Goal: Task Accomplishment & Management: Complete application form

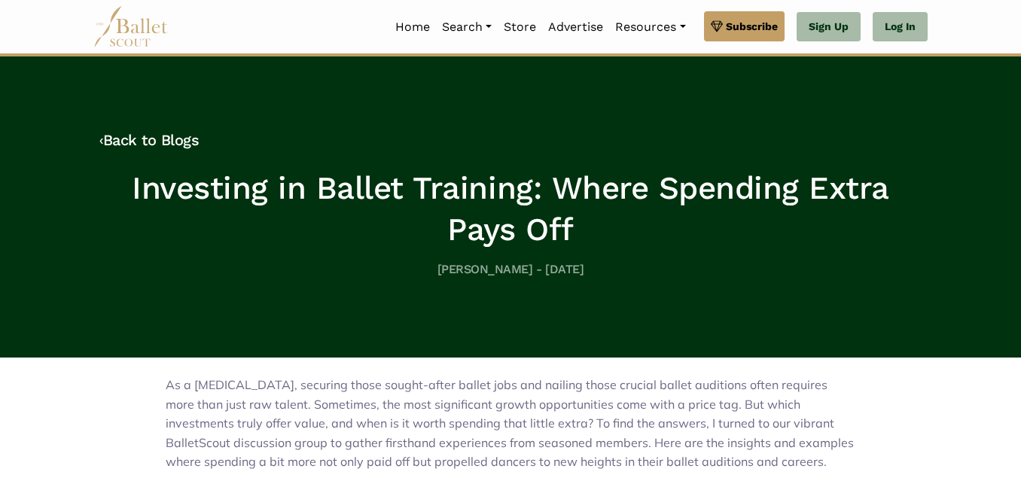
scroll to position [281, 0]
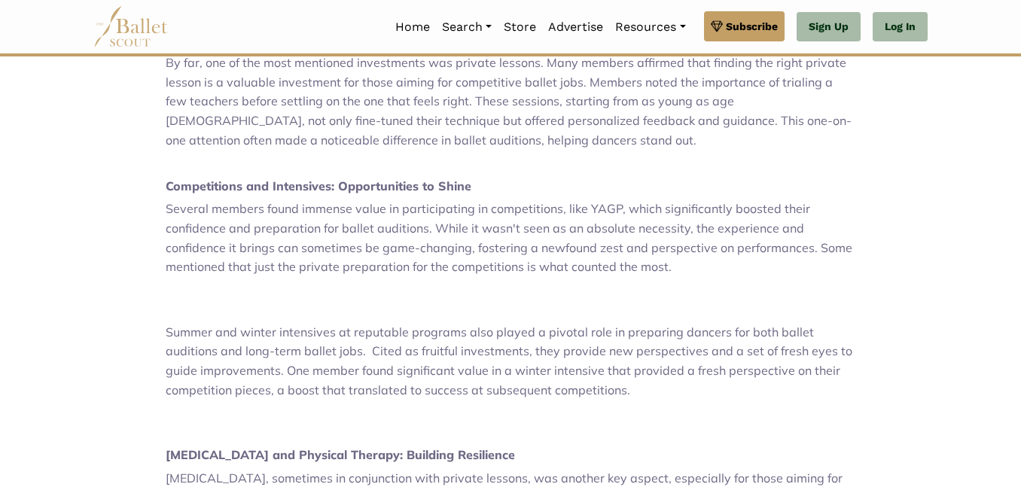
scroll to position [470, 0]
click at [152, 154] on div "As a [MEDICAL_DATA], securing those sought-after ballet jobs and nailing those …" at bounding box center [510, 471] width 859 height 1167
click at [161, 124] on div "As a [MEDICAL_DATA], securing those sought-after ballet jobs and nailing those …" at bounding box center [510, 471] width 859 height 1167
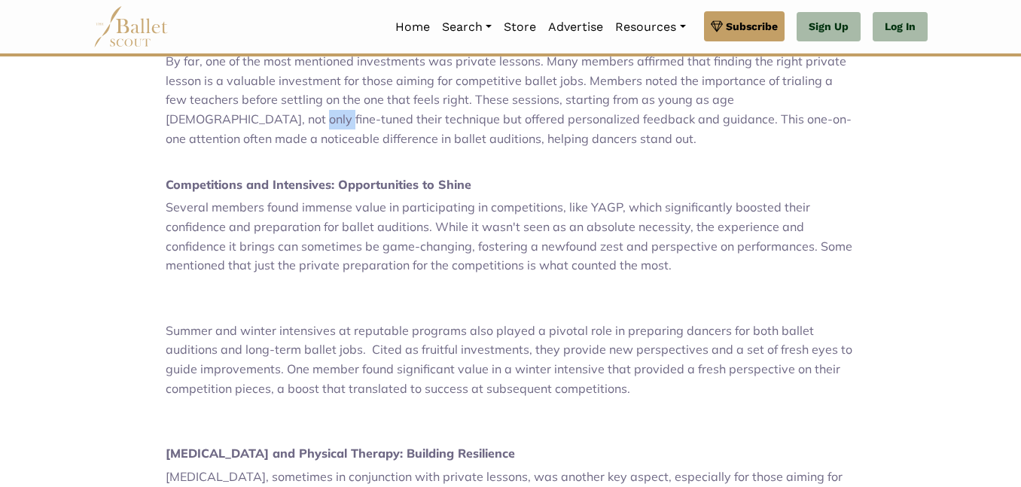
click at [161, 124] on div "As a [MEDICAL_DATA], securing those sought-after ballet jobs and nailing those …" at bounding box center [510, 471] width 859 height 1167
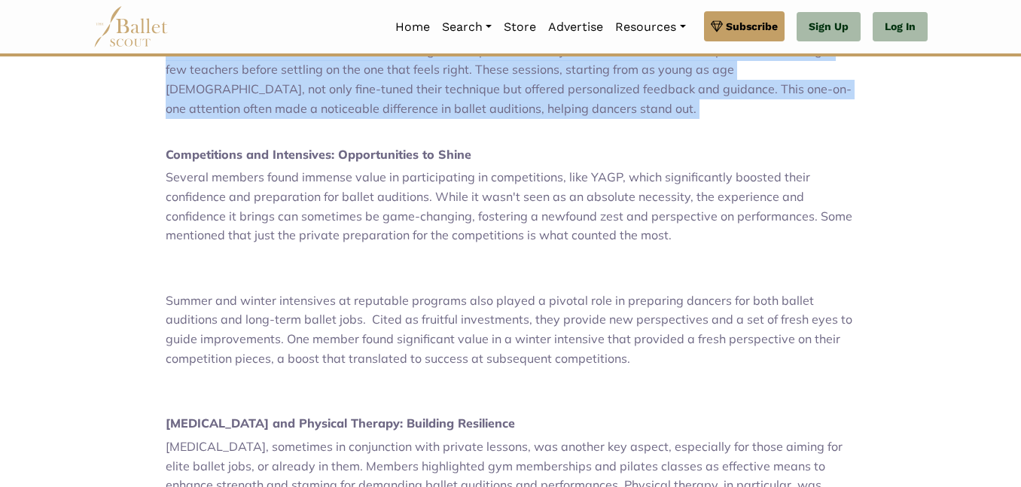
scroll to position [506, 0]
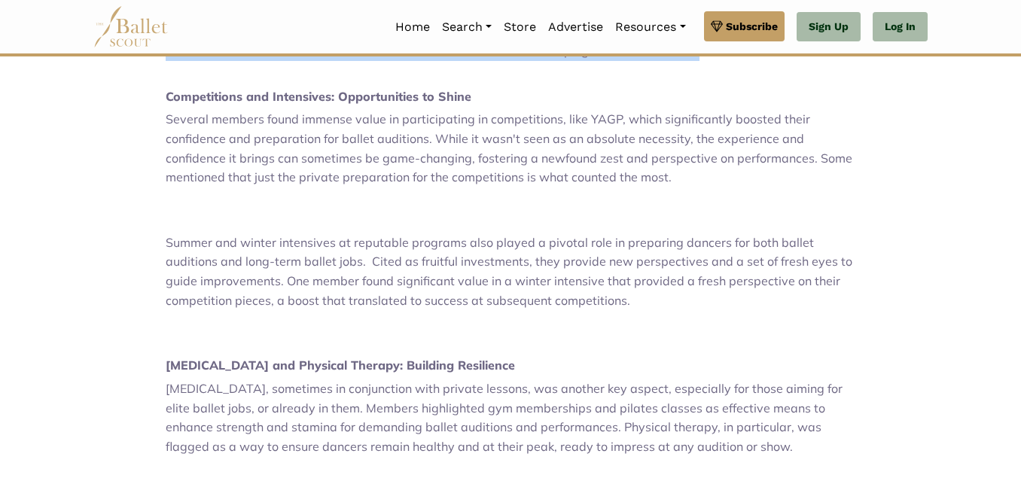
click at [44, 102] on body "Premium Feature Make this audition season count. Upgrade to premium for access …" at bounding box center [510, 368] width 1021 height 1852
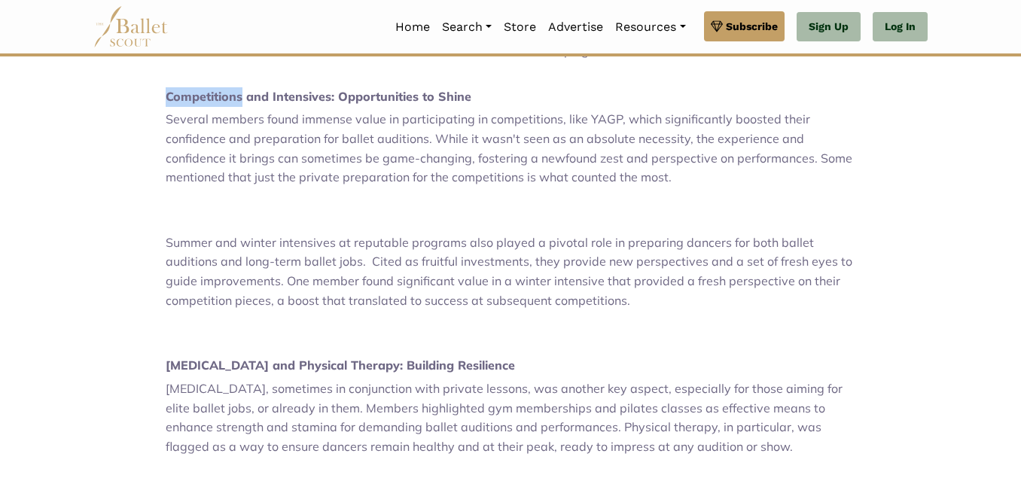
click at [44, 102] on body "Premium Feature Make this audition season count. Upgrade to premium for access …" at bounding box center [510, 368] width 1021 height 1852
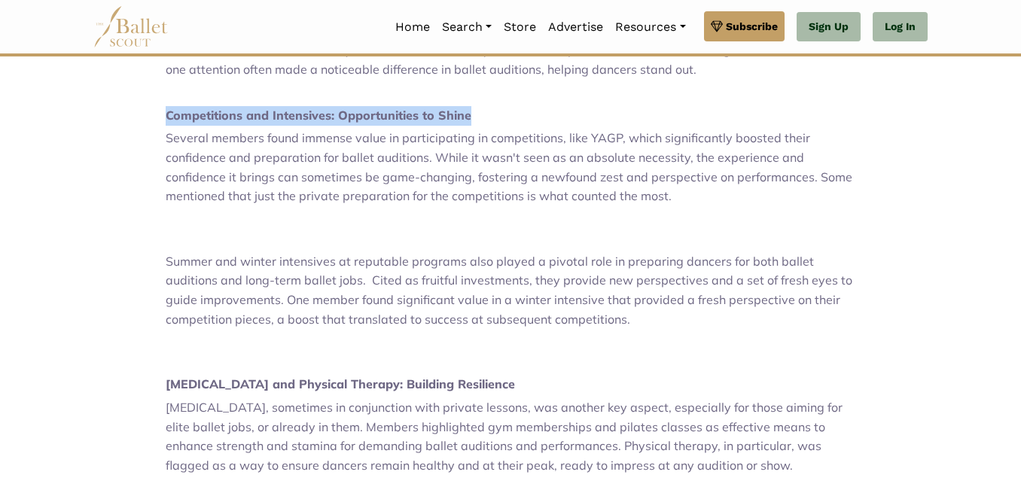
scroll to position [550, 0]
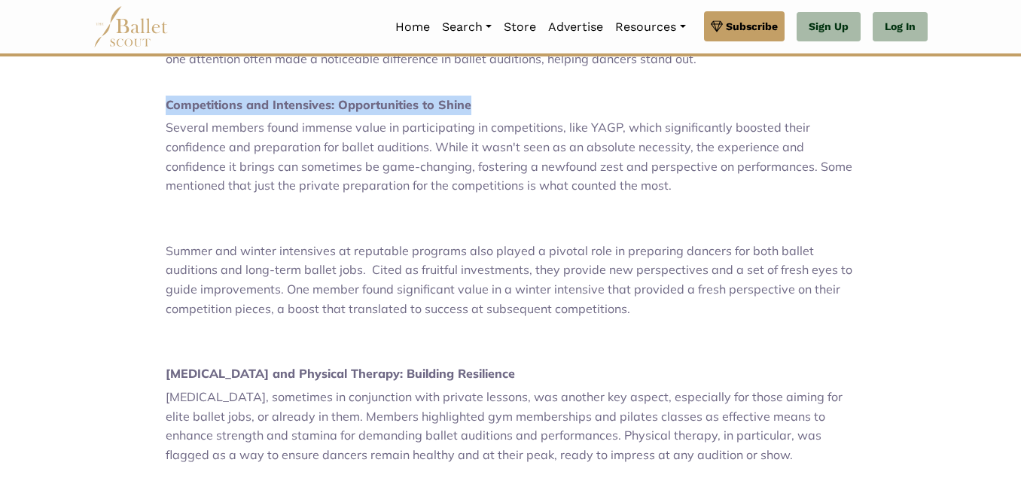
click at [44, 102] on body "Premium Feature Make this audition season count. Upgrade to premium for access …" at bounding box center [510, 376] width 1021 height 1852
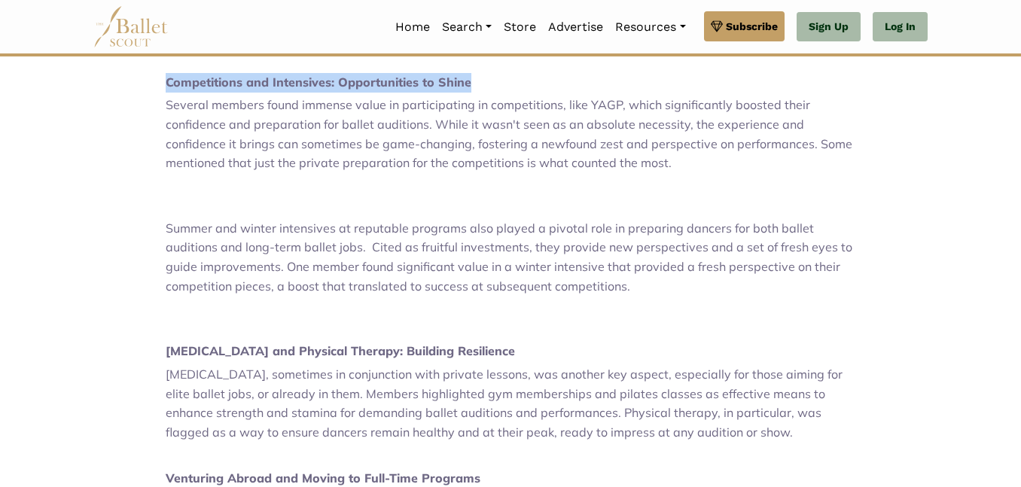
scroll to position [577, 0]
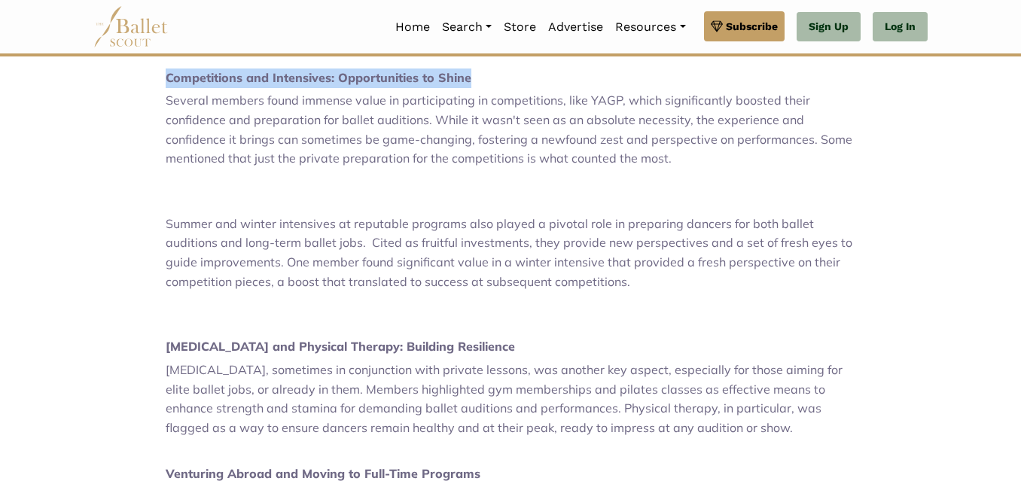
click at [44, 102] on body "Premium Feature Make this audition season count. Upgrade to premium for access …" at bounding box center [510, 349] width 1021 height 1852
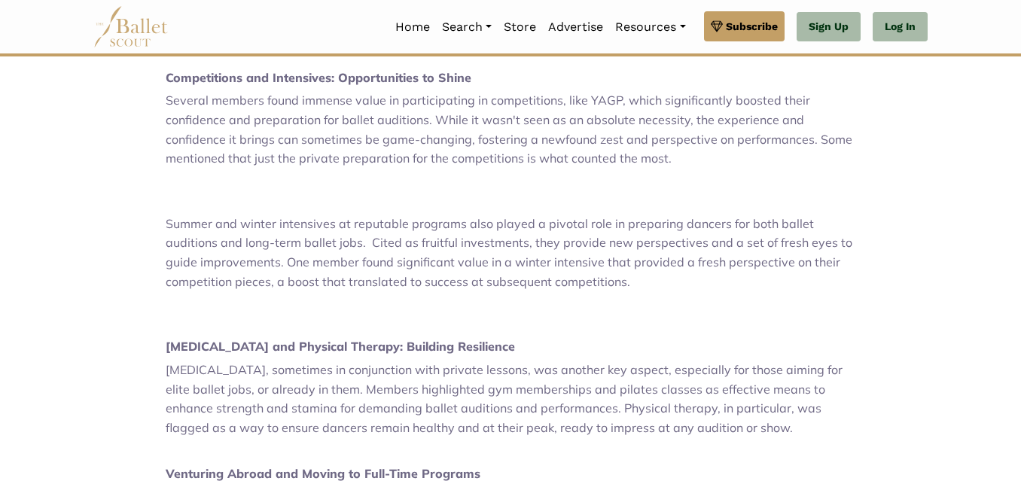
click at [44, 102] on body "Premium Feature Make this audition season count. Upgrade to premium for access …" at bounding box center [510, 349] width 1021 height 1852
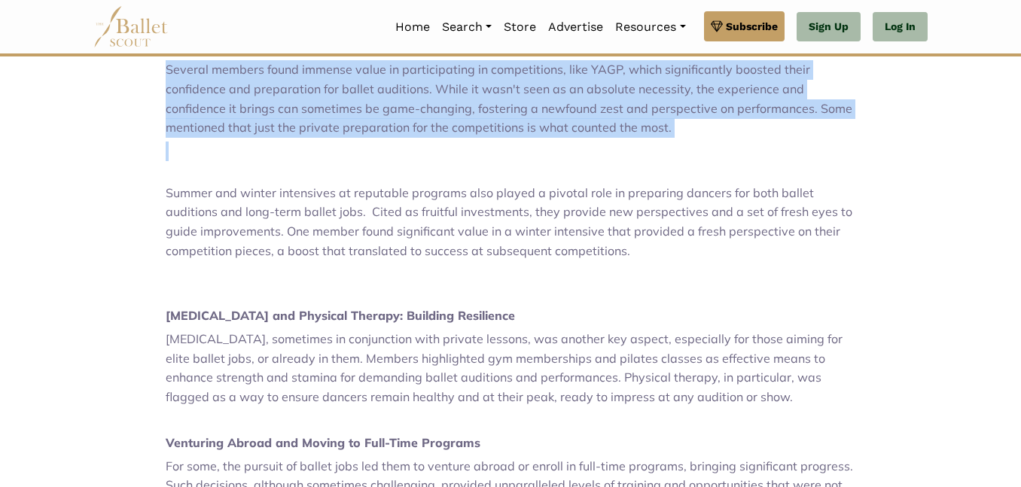
scroll to position [609, 0]
click at [44, 102] on body "Premium Feature Make this audition season count. Upgrade to premium for access …" at bounding box center [510, 317] width 1021 height 1852
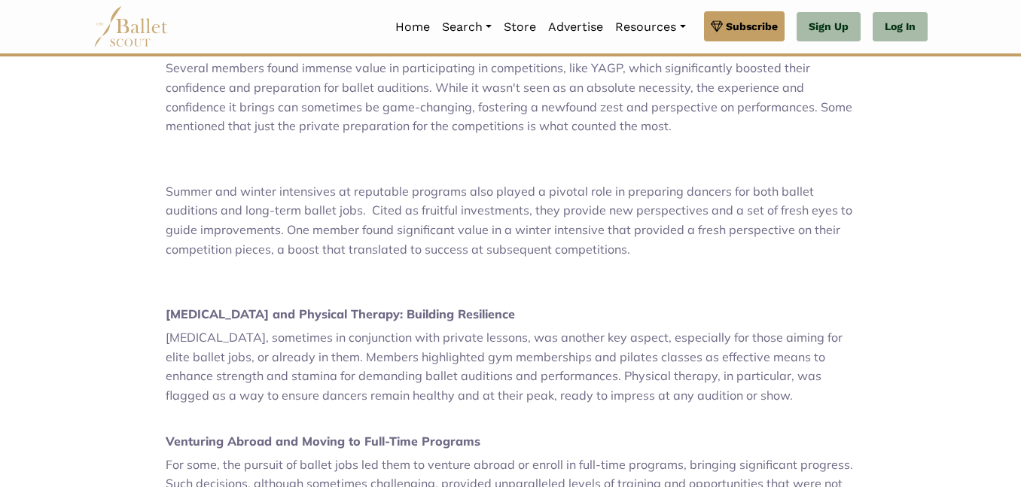
click at [44, 102] on body "Premium Feature Make this audition season count. Upgrade to premium for access …" at bounding box center [510, 317] width 1021 height 1852
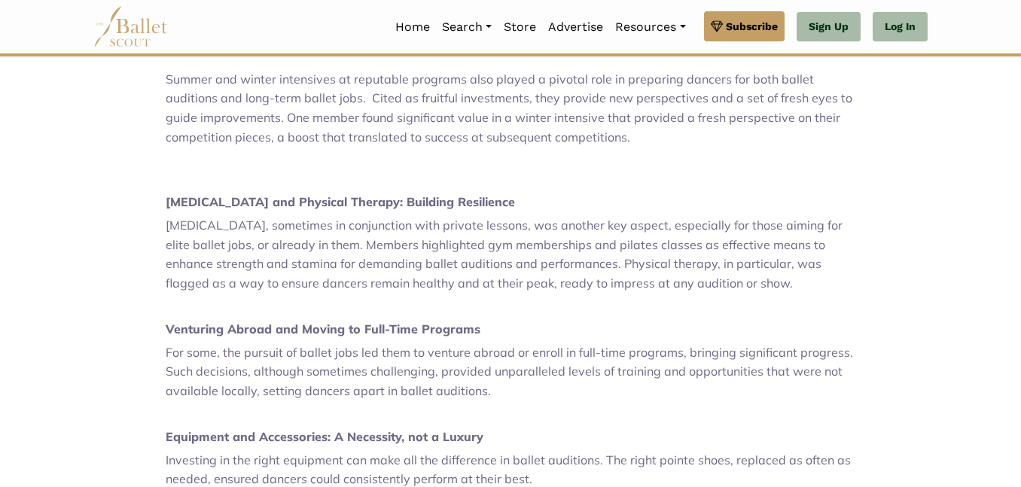
scroll to position [722, 0]
click at [285, 286] on span "[MEDICAL_DATA], sometimes in conjunction with private lessons, was another key …" at bounding box center [504, 253] width 677 height 73
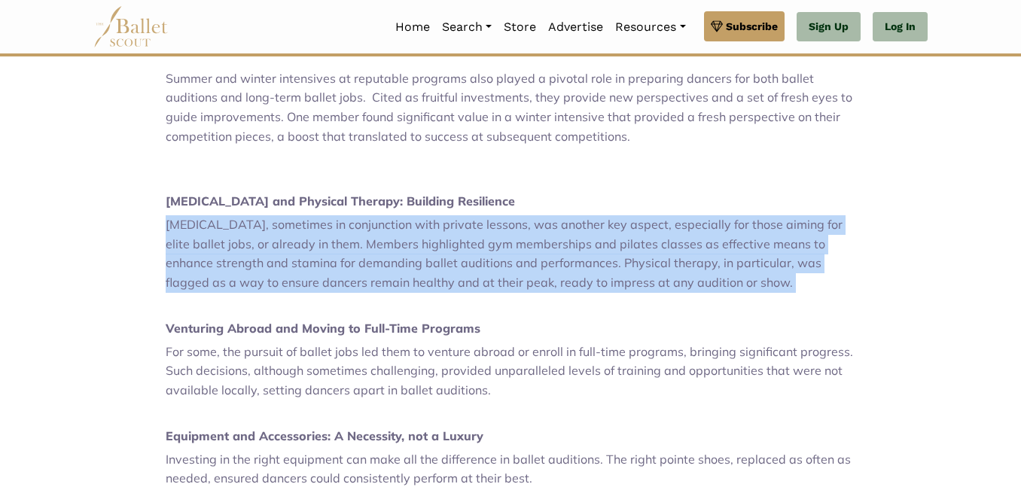
click at [258, 405] on p at bounding box center [511, 414] width 690 height 20
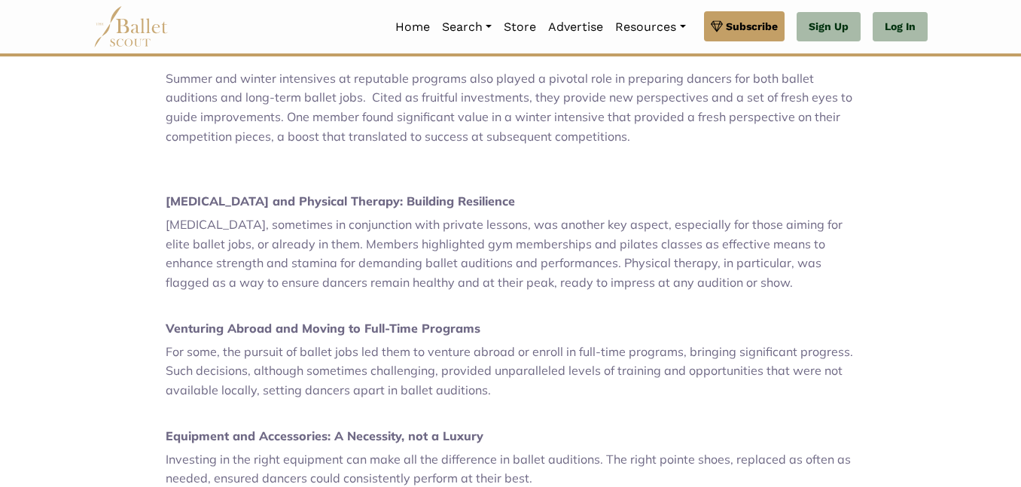
click at [258, 405] on p at bounding box center [511, 414] width 690 height 20
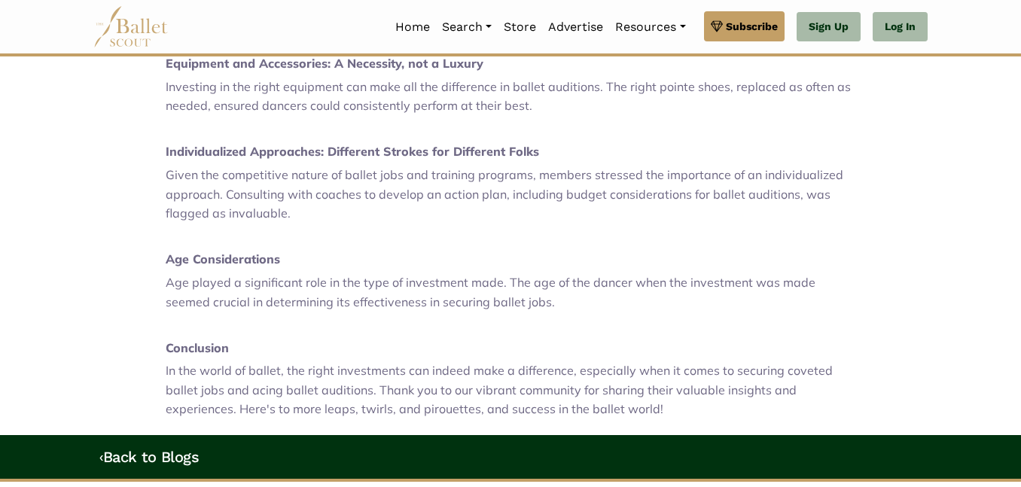
scroll to position [1096, 0]
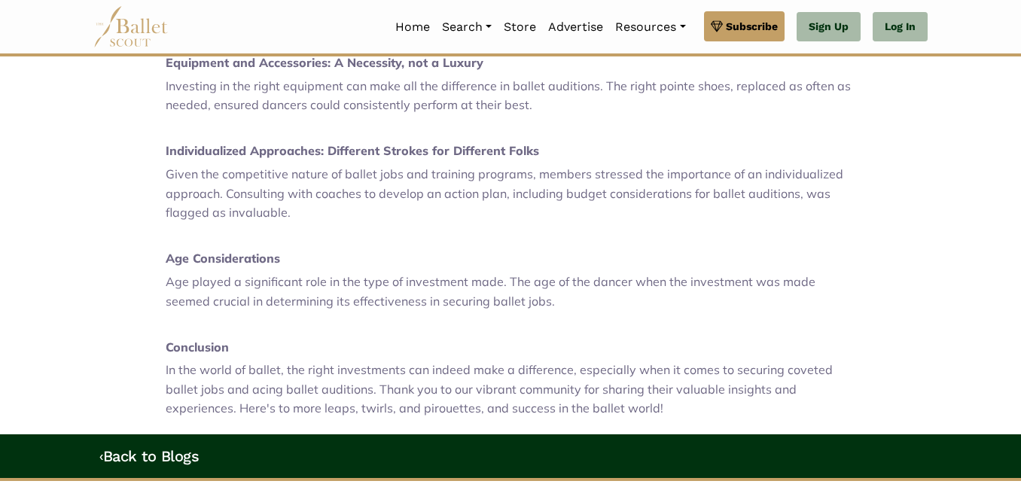
click at [463, 70] on p "Equipment and Accessories: A Necessity, not a Luxury" at bounding box center [511, 63] width 690 height 20
click at [454, 87] on span "Investing in the right equipment can make all the difference in ballet audition…" at bounding box center [508, 95] width 685 height 35
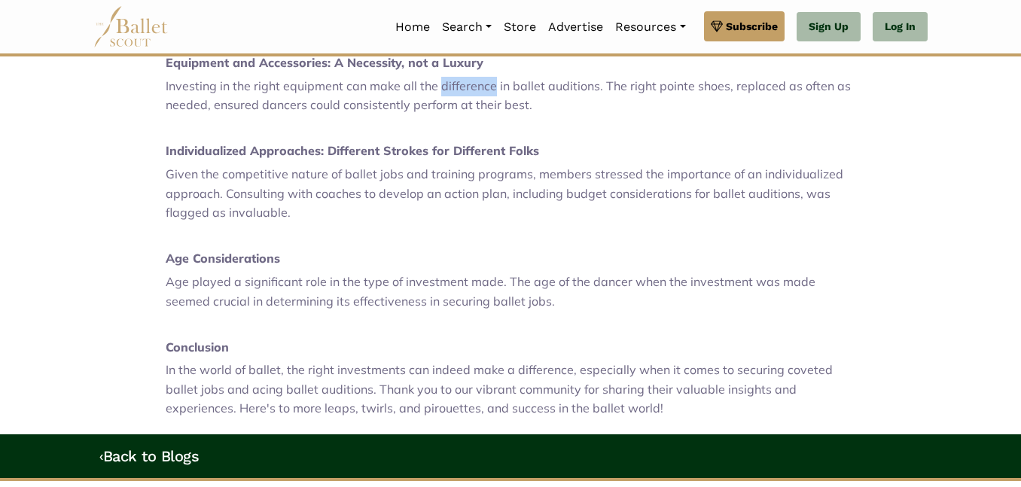
click at [454, 87] on span "Investing in the right equipment can make all the difference in ballet audition…" at bounding box center [508, 95] width 685 height 35
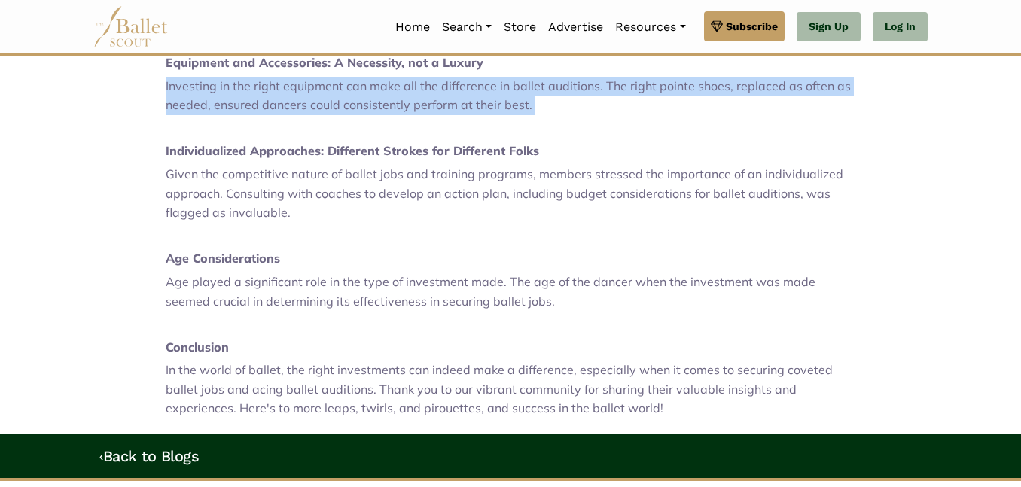
click at [448, 136] on p at bounding box center [511, 129] width 690 height 20
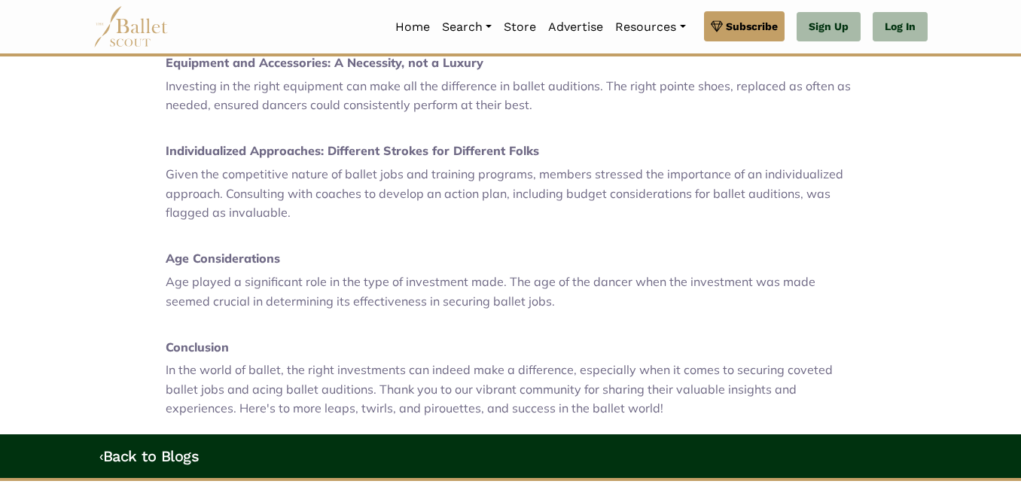
click at [448, 136] on p at bounding box center [511, 129] width 690 height 20
click at [447, 144] on strong "Individualized Approaches: Different Strokes for Different Folks" at bounding box center [353, 150] width 374 height 15
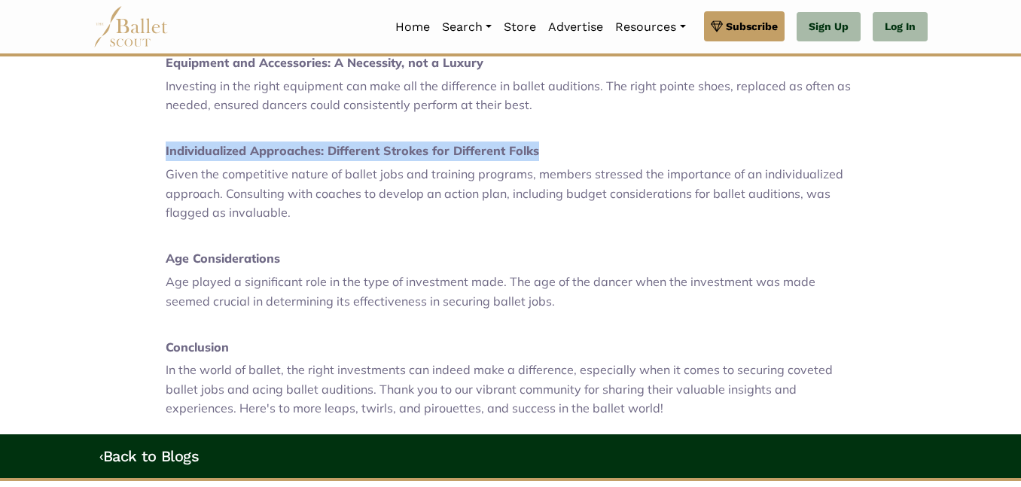
click at [435, 183] on p "Given the competitive nature of ballet jobs and training programs, members stre…" at bounding box center [511, 194] width 690 height 58
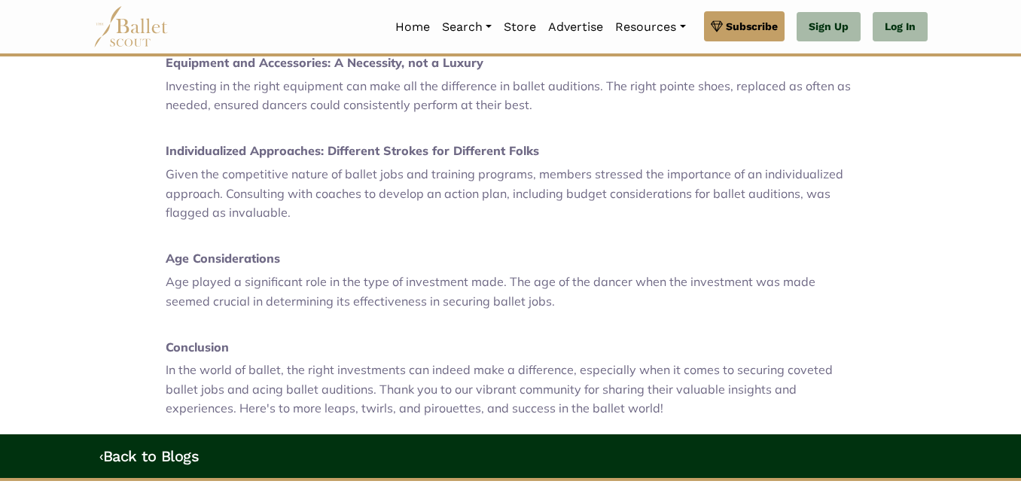
click at [435, 183] on p "Given the competitive nature of ballet jobs and training programs, members stre…" at bounding box center [511, 194] width 690 height 58
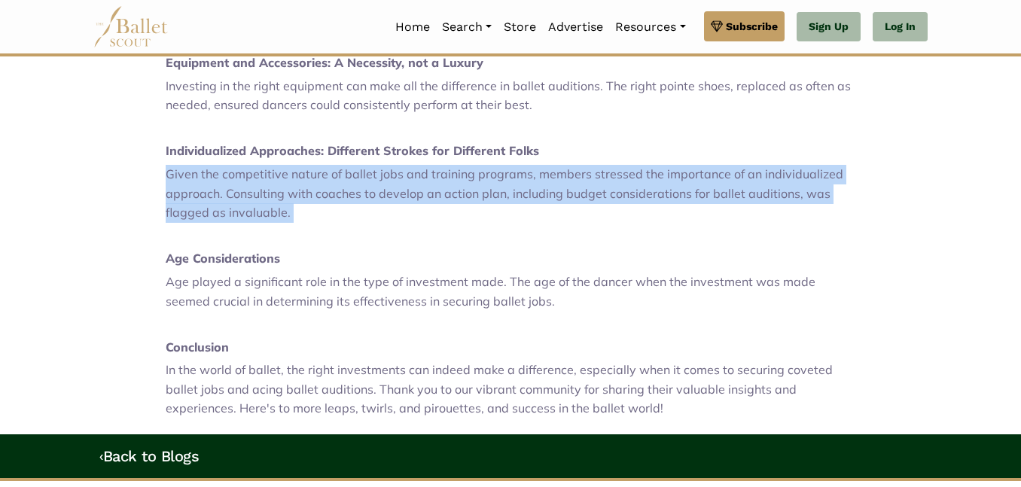
click at [382, 285] on span "Age played a significant role in the type of investment made. The age of the da…" at bounding box center [491, 291] width 650 height 35
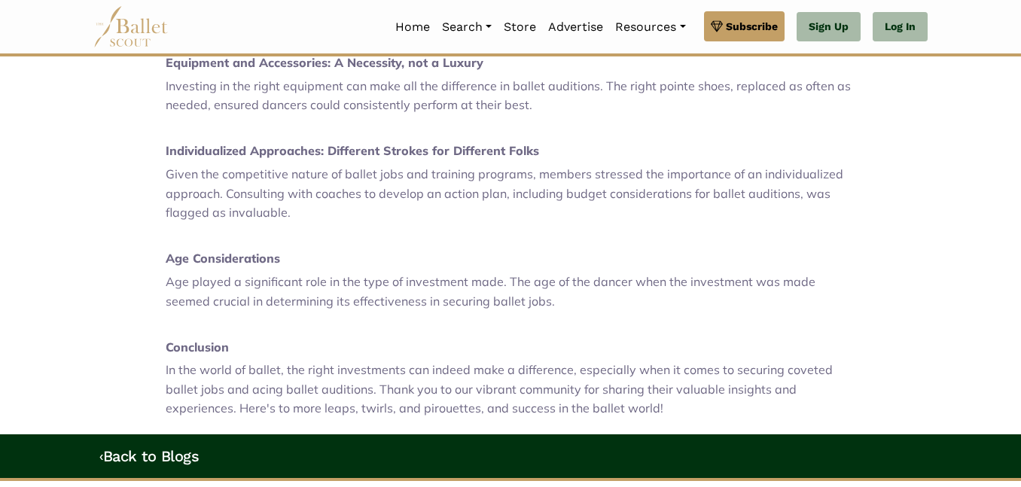
click at [382, 285] on span "Age played a significant role in the type of investment made. The age of the da…" at bounding box center [491, 291] width 650 height 35
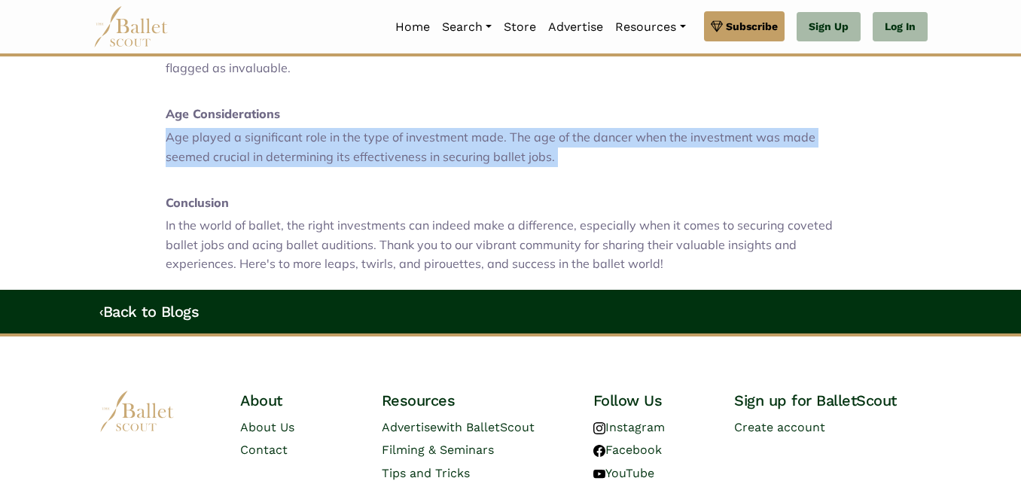
scroll to position [1241, 0]
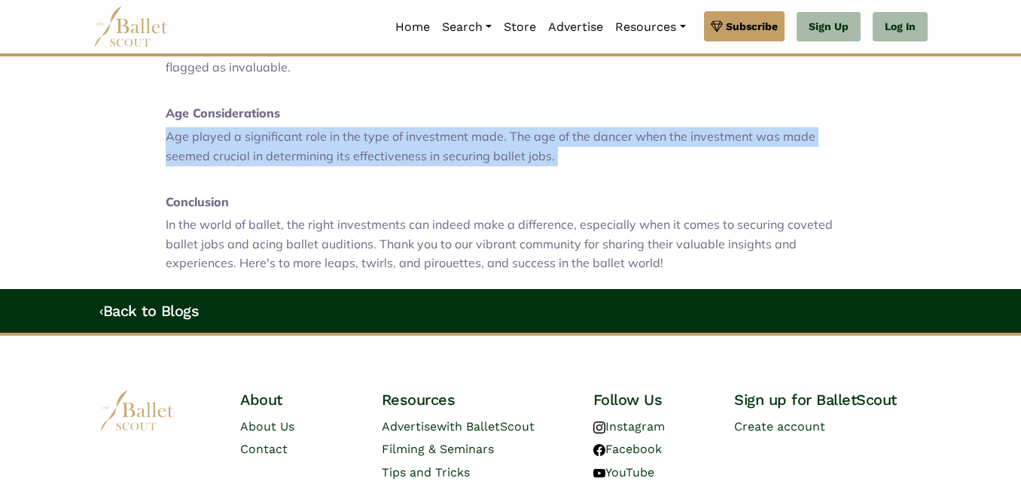
click at [396, 184] on p at bounding box center [511, 179] width 690 height 20
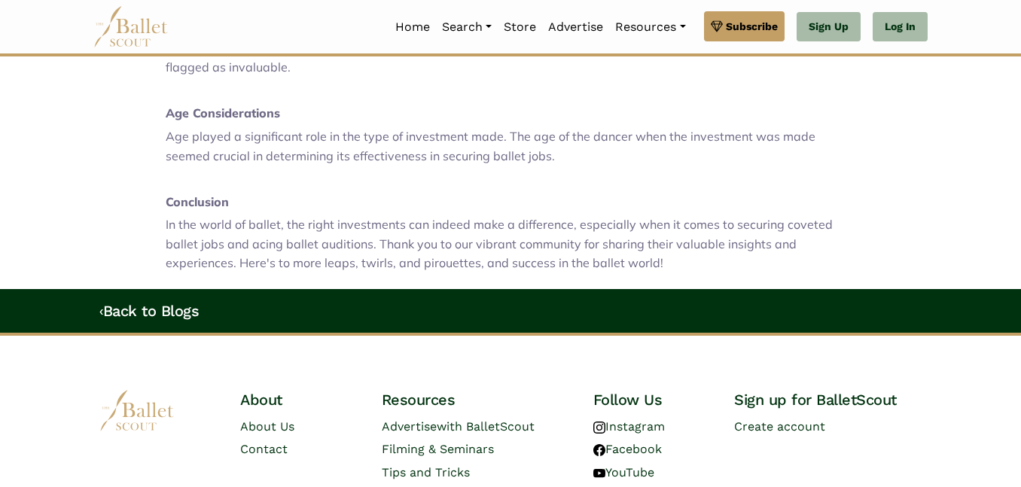
click at [396, 184] on p at bounding box center [511, 179] width 690 height 20
click at [376, 249] on span "In the world of ballet, the right investments can indeed make a difference, esp…" at bounding box center [499, 243] width 667 height 53
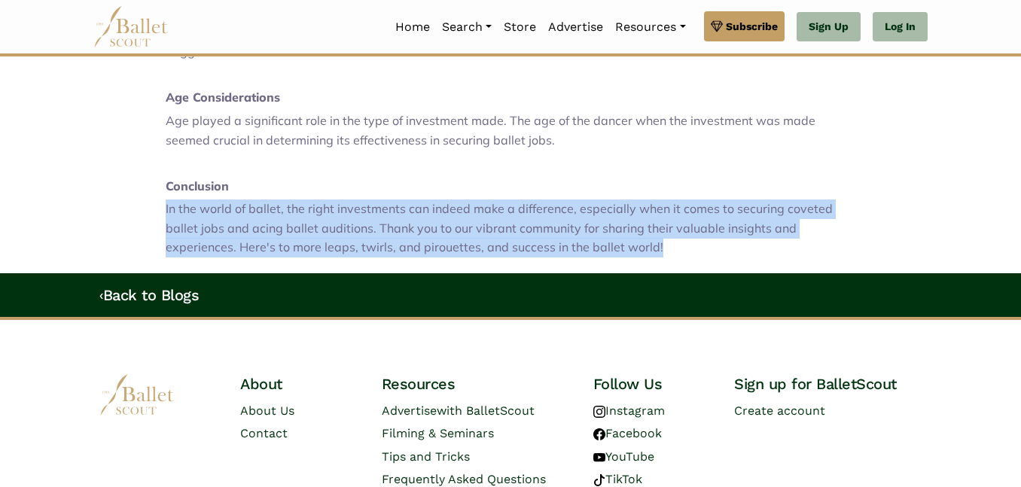
scroll to position [1258, 0]
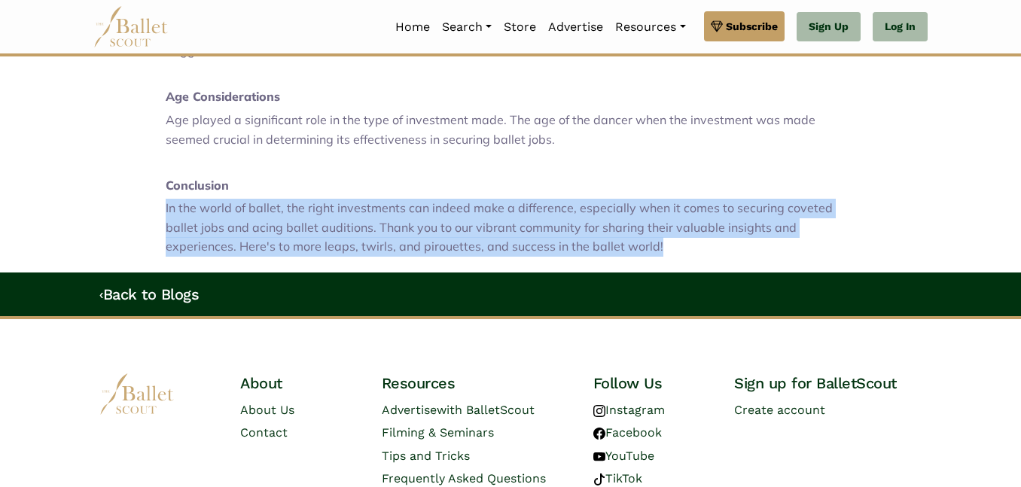
click at [382, 221] on span "In the world of ballet, the right investments can indeed make a difference, esp…" at bounding box center [499, 226] width 667 height 53
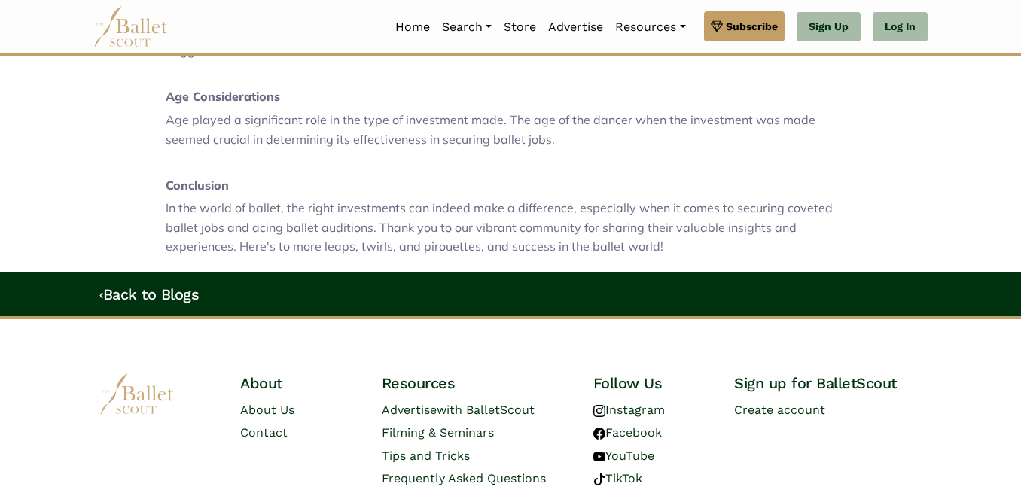
click at [382, 221] on span "In the world of ballet, the right investments can indeed make a difference, esp…" at bounding box center [499, 226] width 667 height 53
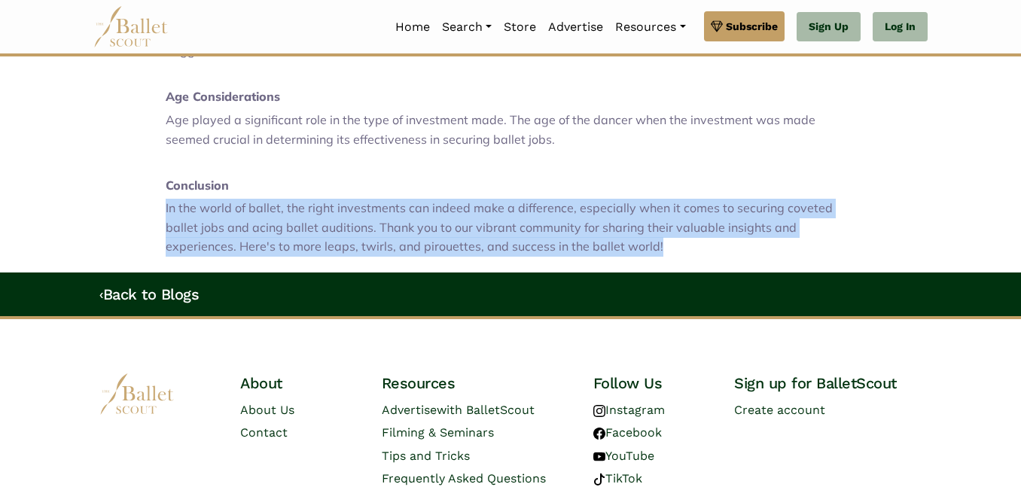
click at [382, 221] on span "In the world of ballet, the right investments can indeed make a difference, esp…" at bounding box center [499, 226] width 667 height 53
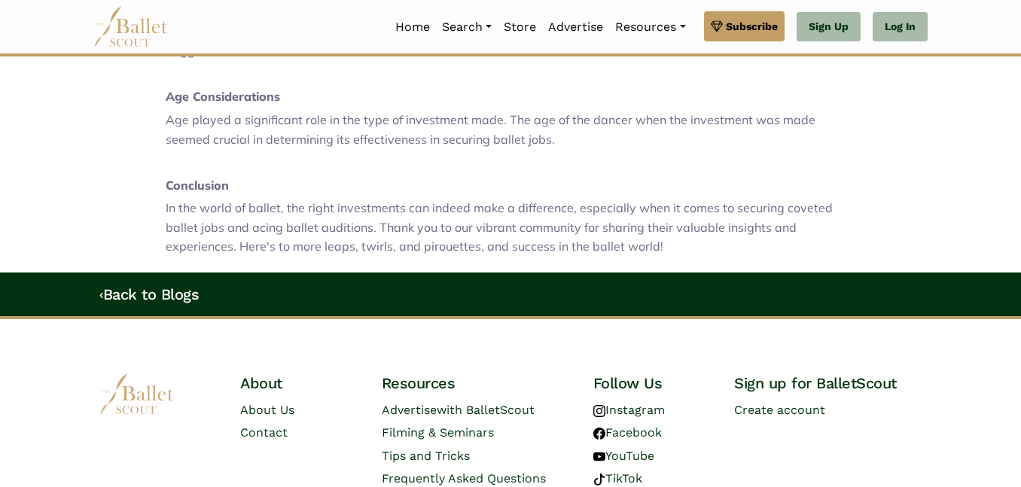
click at [382, 221] on span "In the world of ballet, the right investments can indeed make a difference, esp…" at bounding box center [499, 226] width 667 height 53
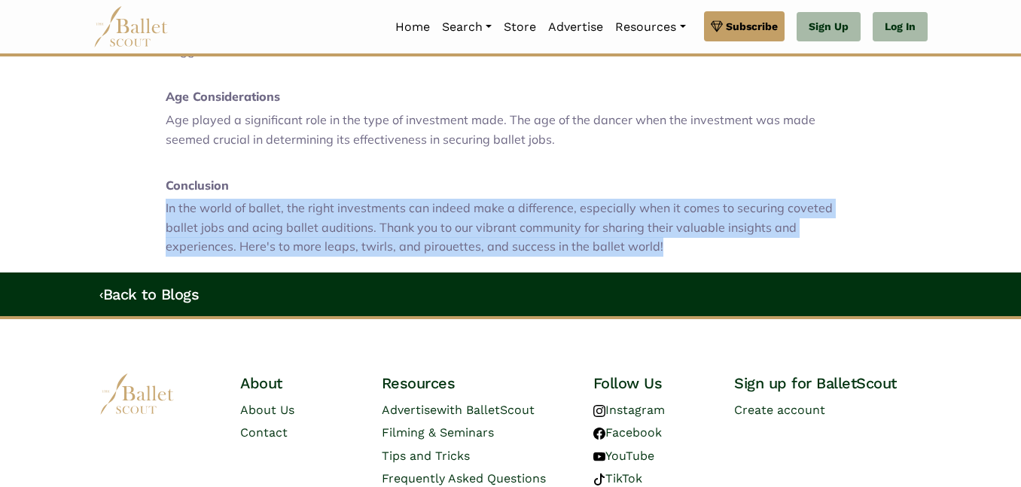
click at [382, 221] on span "In the world of ballet, the right investments can indeed make a difference, esp…" at bounding box center [499, 226] width 667 height 53
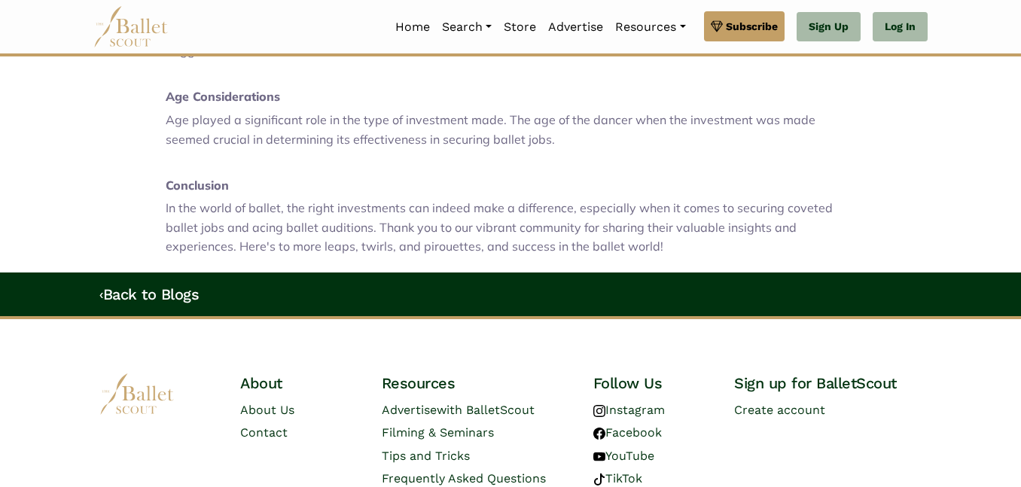
click at [382, 221] on span "In the world of ballet, the right investments can indeed make a difference, esp…" at bounding box center [499, 226] width 667 height 53
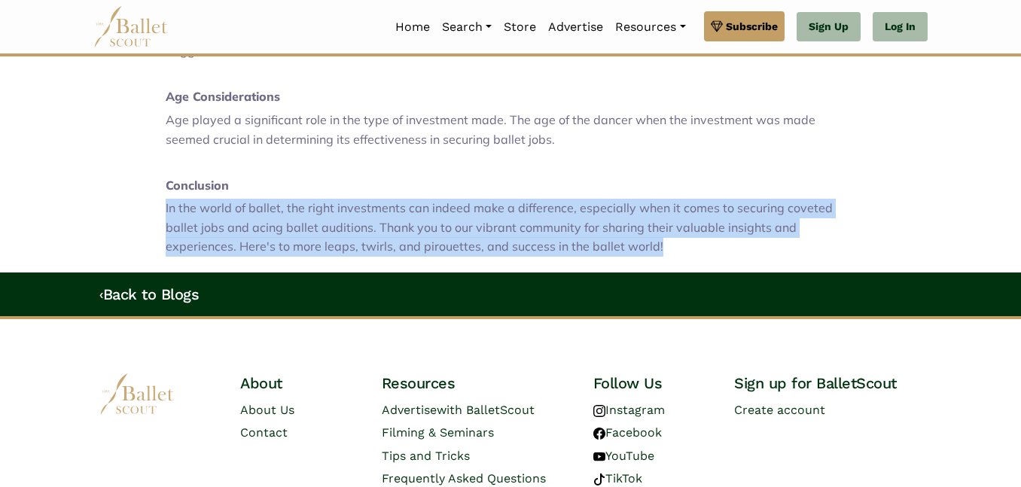
click at [382, 221] on span "In the world of ballet, the right investments can indeed make a difference, esp…" at bounding box center [499, 226] width 667 height 53
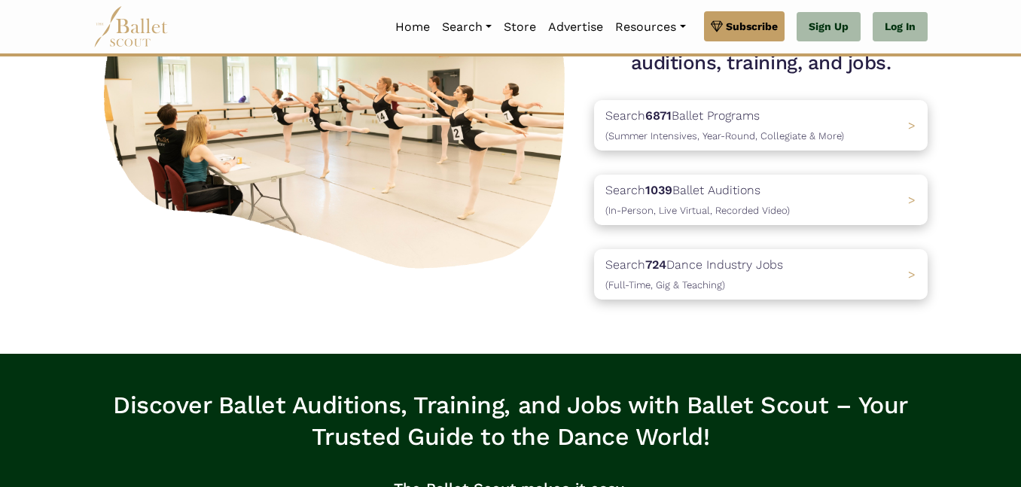
scroll to position [187, 0]
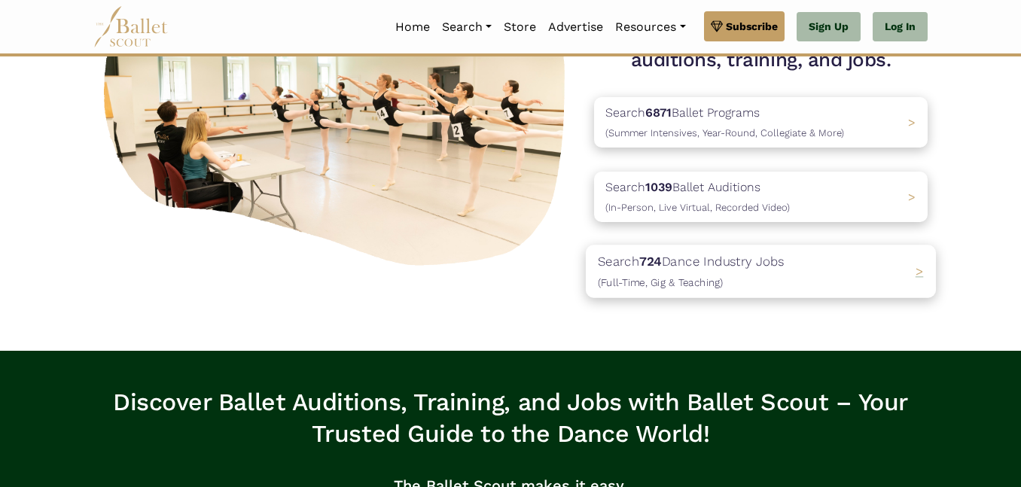
click at [724, 269] on p "Search 724 Dance Industry Jobs (Full-Time, Gig & Teaching)" at bounding box center [691, 272] width 187 height 41
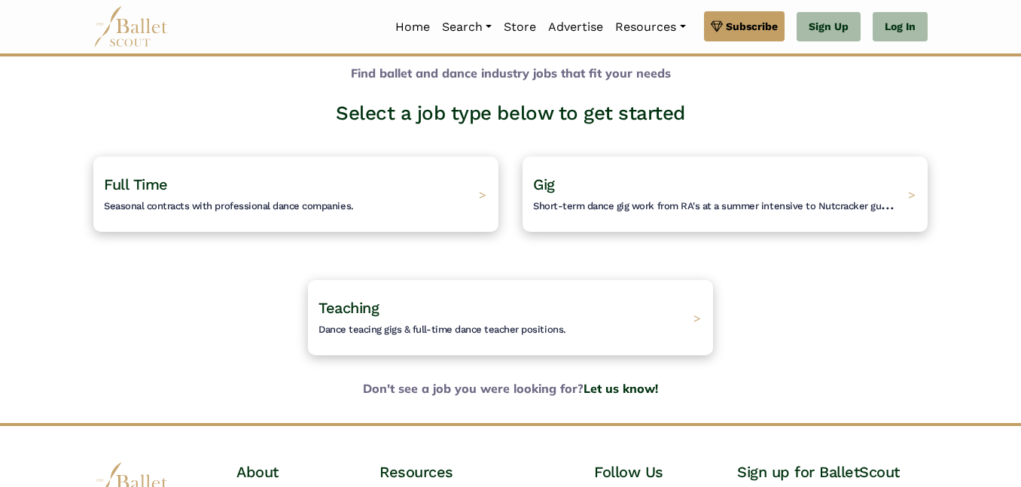
scroll to position [66, 0]
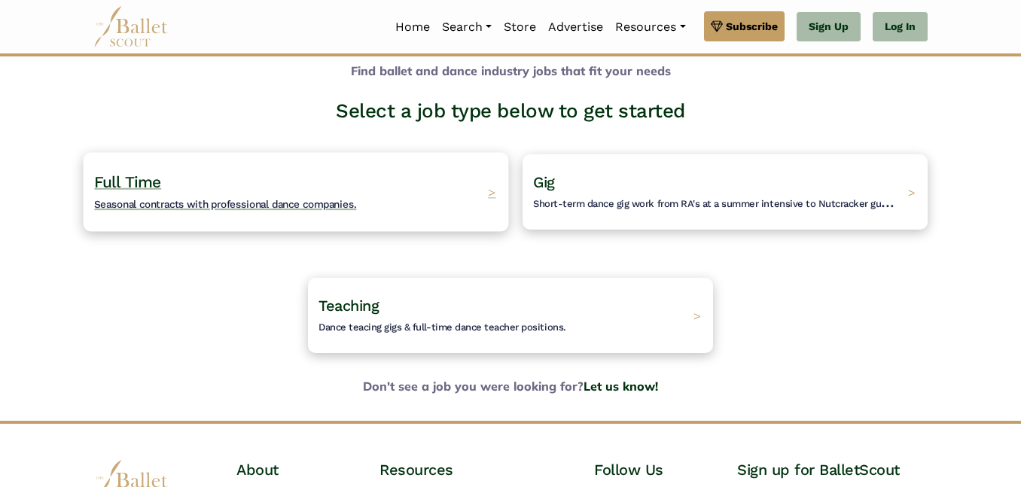
click at [248, 198] on span "Seasonal contracts with professional dance companies." at bounding box center [225, 204] width 262 height 12
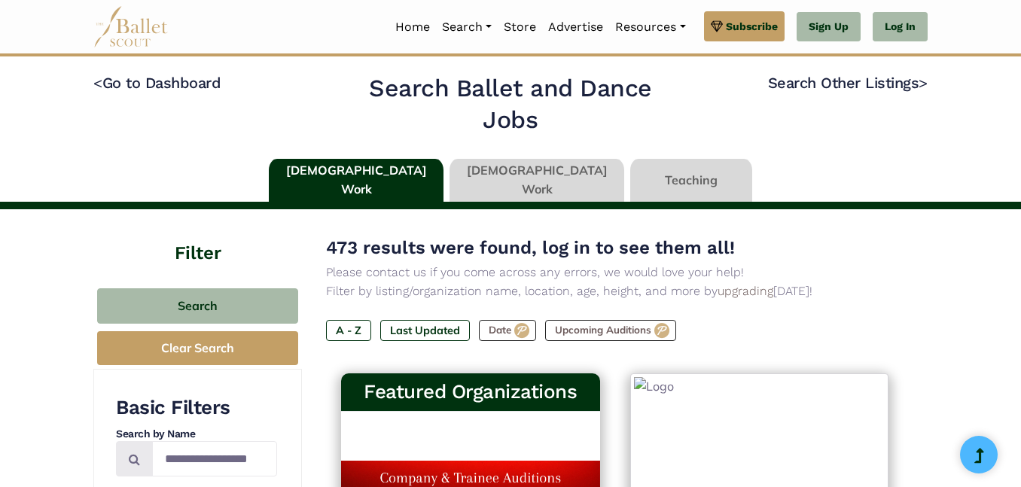
type input "******"
type input "*****"
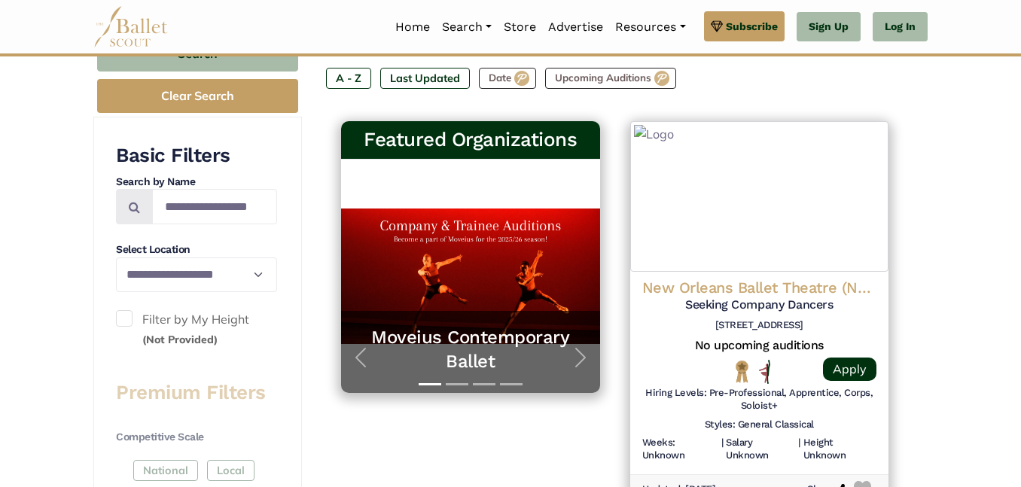
scroll to position [256, 0]
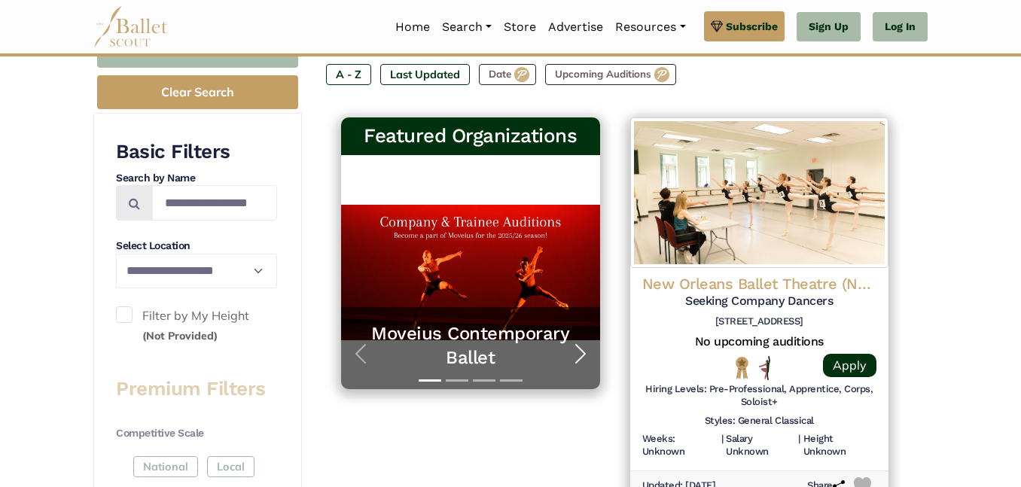
click at [574, 355] on span "button" at bounding box center [581, 354] width 24 height 24
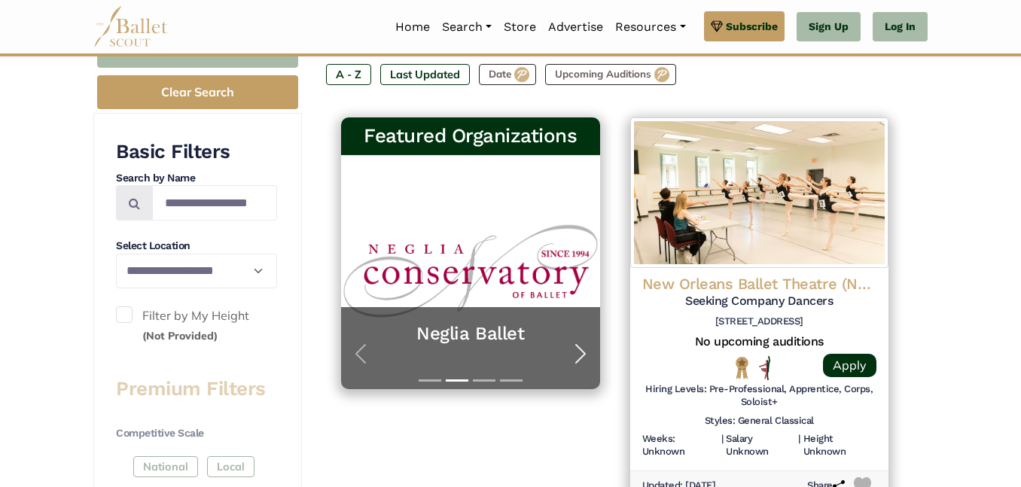
click at [574, 355] on span "button" at bounding box center [581, 354] width 24 height 24
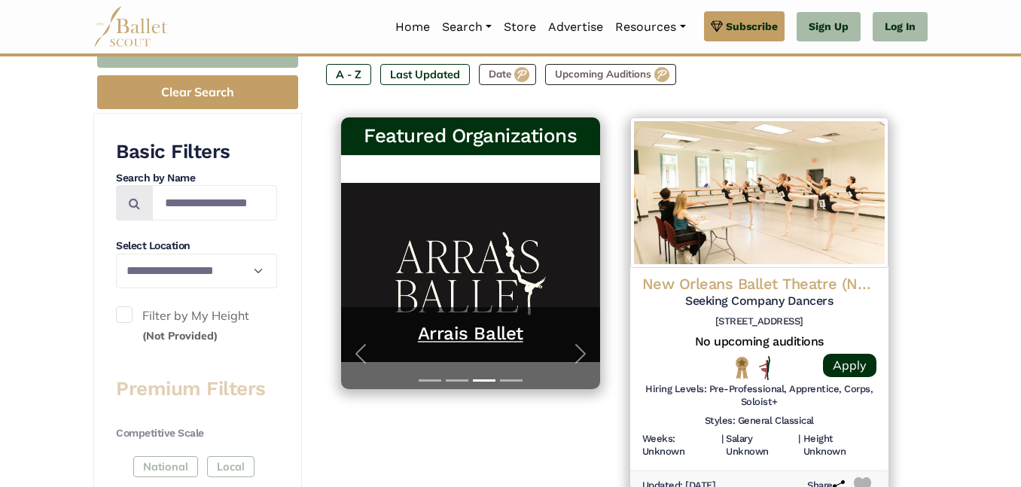
click at [492, 340] on h5 "Arrais Ballet" at bounding box center [470, 333] width 229 height 23
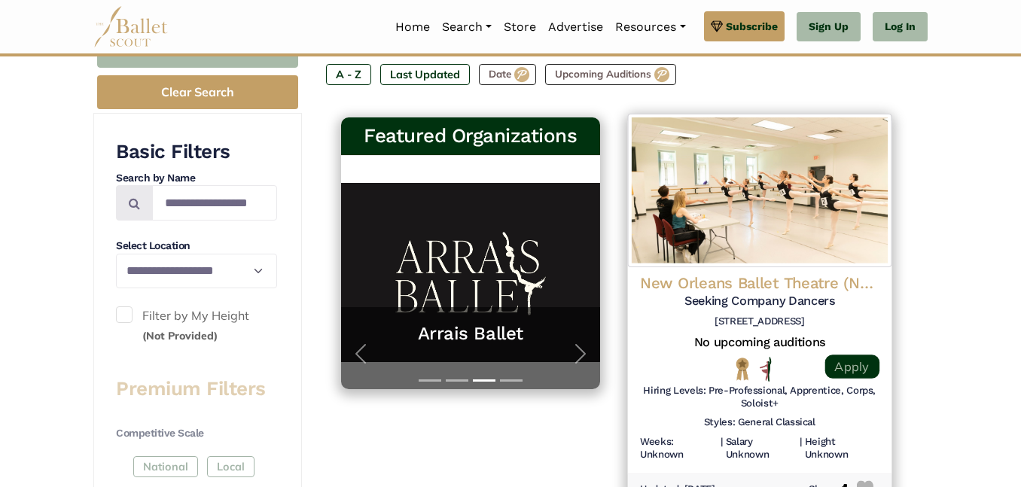
click at [862, 364] on link "Apply" at bounding box center [852, 367] width 54 height 24
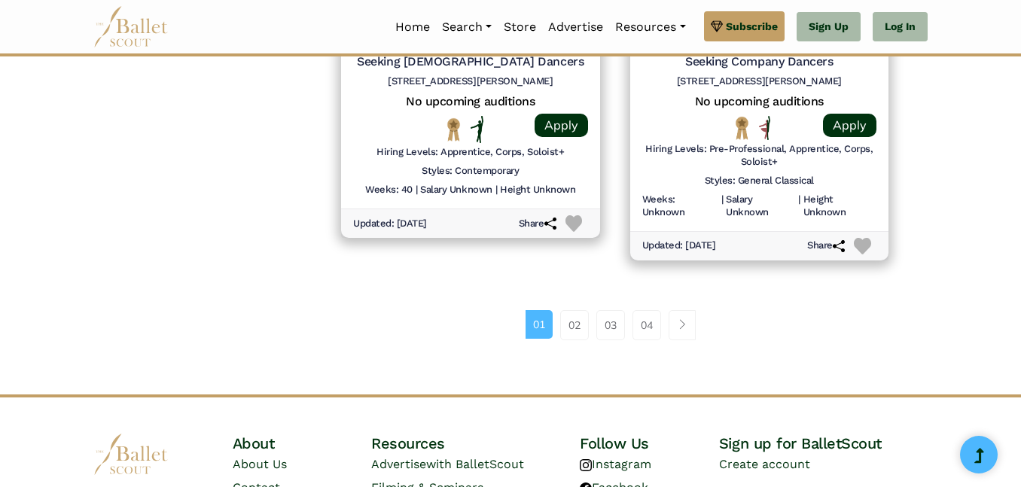
scroll to position [2197, 0]
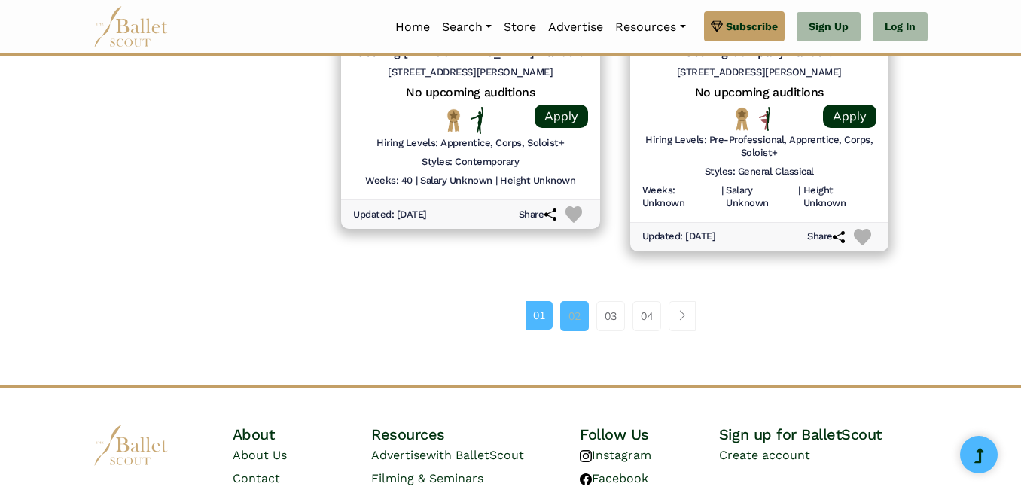
click at [572, 318] on link "02" at bounding box center [574, 316] width 29 height 30
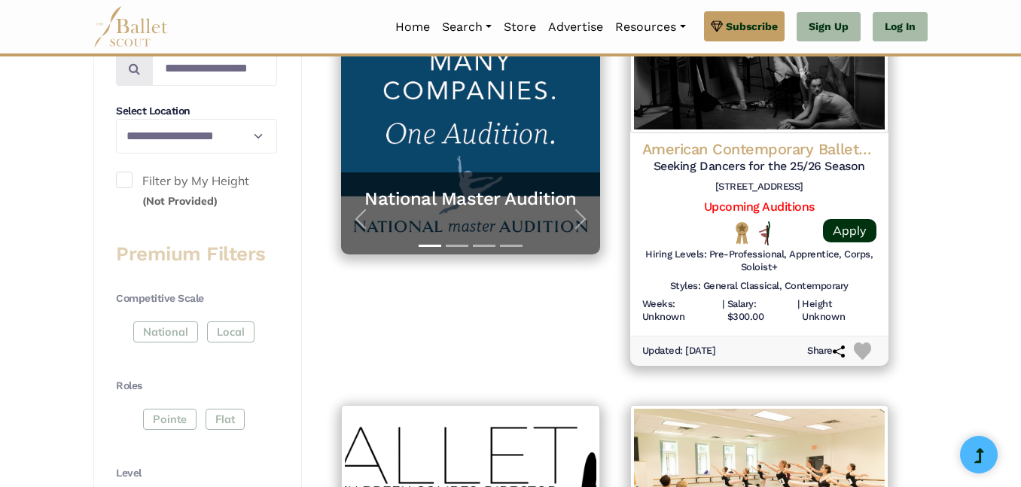
scroll to position [375, 0]
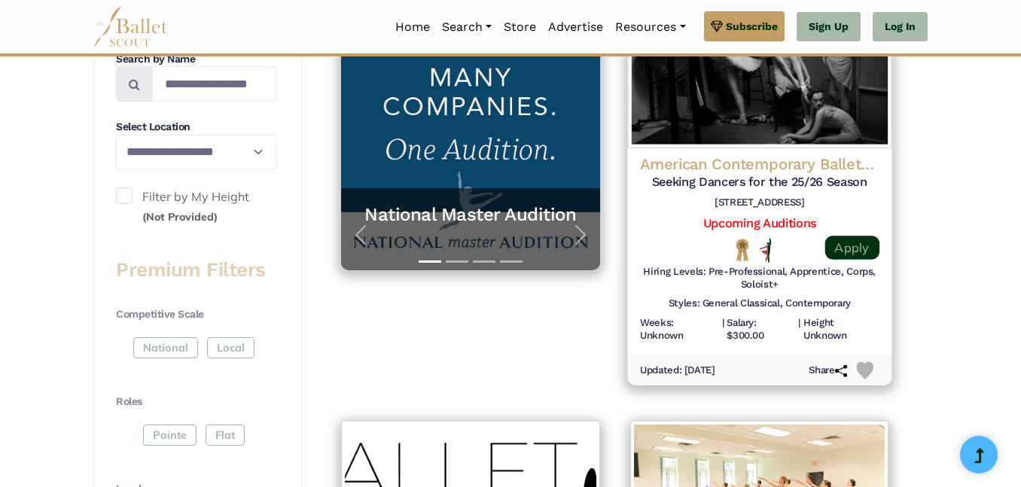
click at [855, 239] on link "Apply" at bounding box center [852, 248] width 54 height 24
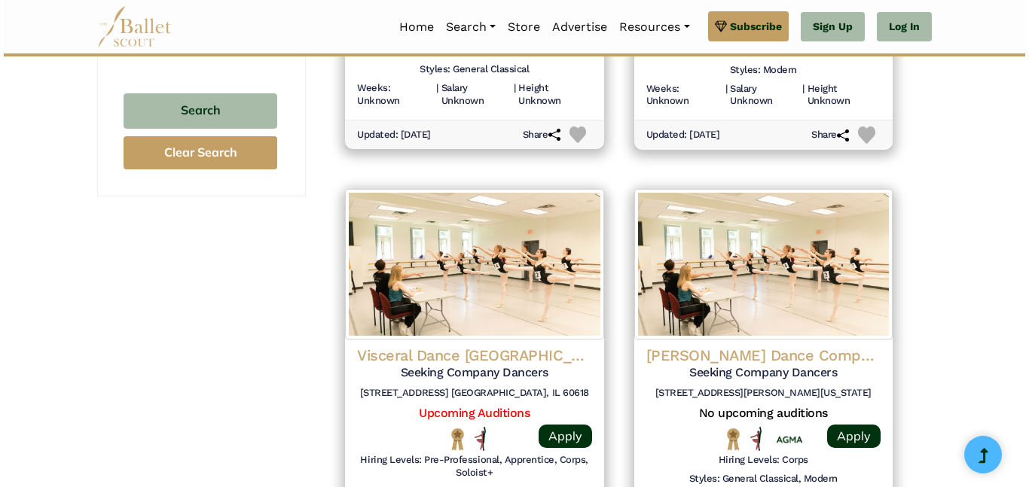
scroll to position [1452, 0]
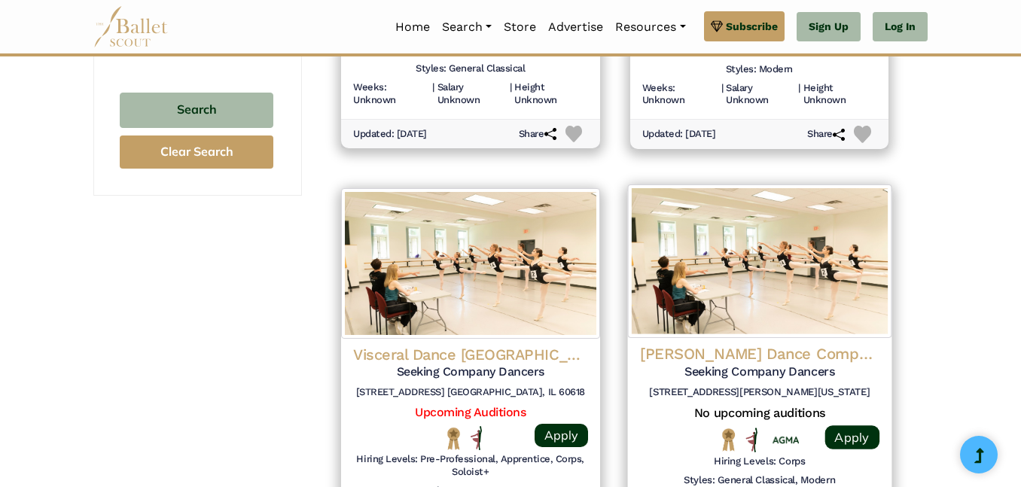
click at [770, 355] on h4 "Martha Graham Dance Company" at bounding box center [760, 354] width 240 height 20
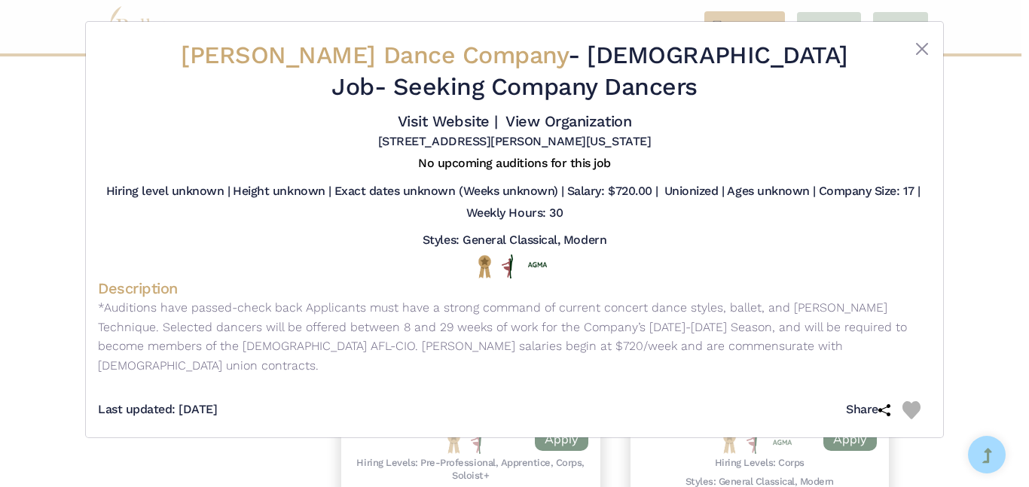
click at [191, 63] on span "Martha Graham Dance Company" at bounding box center [374, 55] width 387 height 29
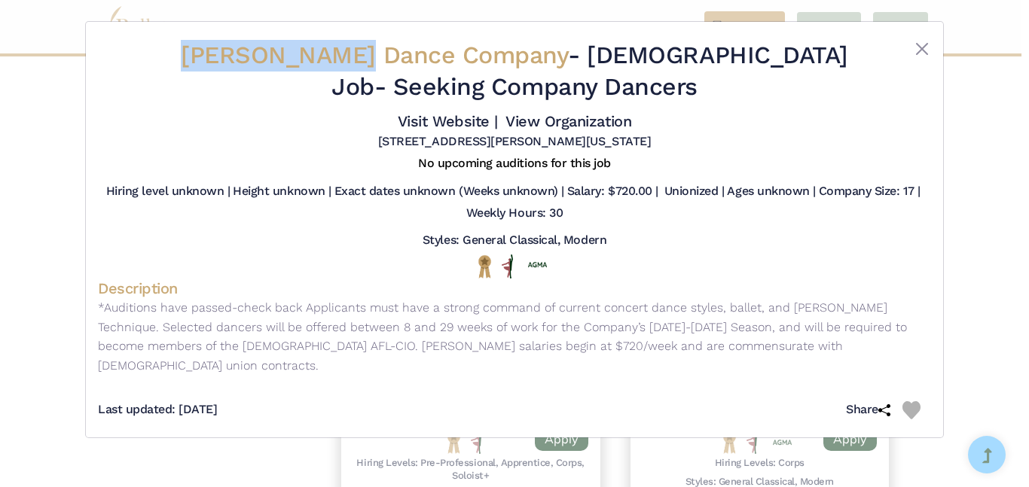
drag, startPoint x: 191, startPoint y: 63, endPoint x: 335, endPoint y: 63, distance: 143.9
click at [335, 63] on span "Martha Graham Dance Company" at bounding box center [374, 55] width 387 height 29
